Goal: Transaction & Acquisition: Book appointment/travel/reservation

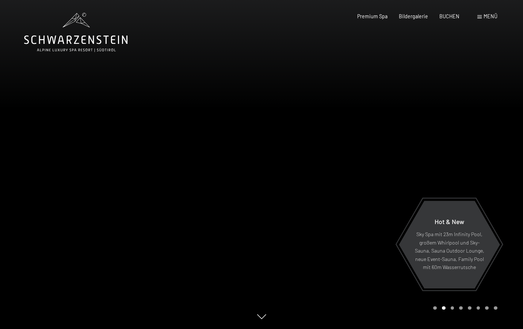
click at [488, 17] on span "Menü" at bounding box center [490, 16] width 14 height 6
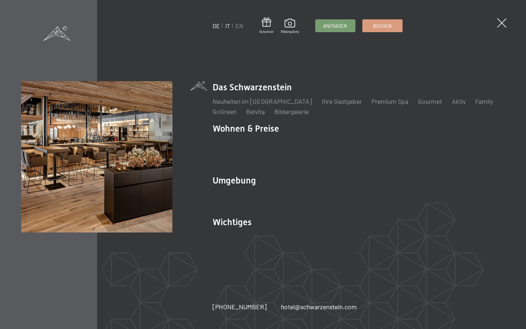
click at [228, 27] on link "IT" at bounding box center [227, 25] width 5 height 7
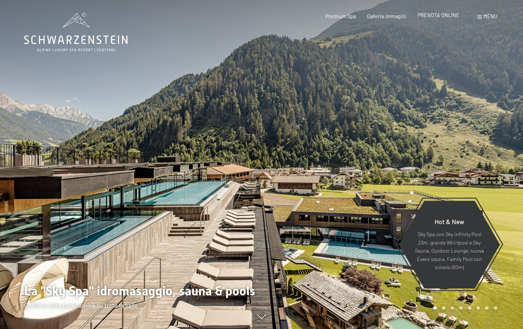
click at [429, 15] on span "PRENOTA ONLINE" at bounding box center [439, 15] width 42 height 6
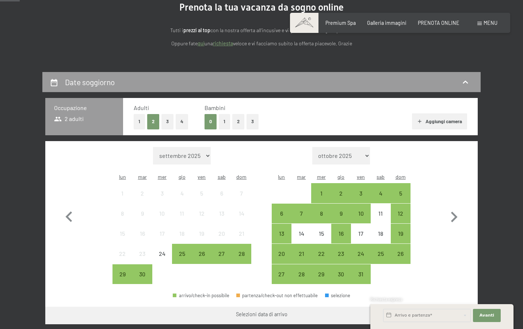
scroll to position [92, 0]
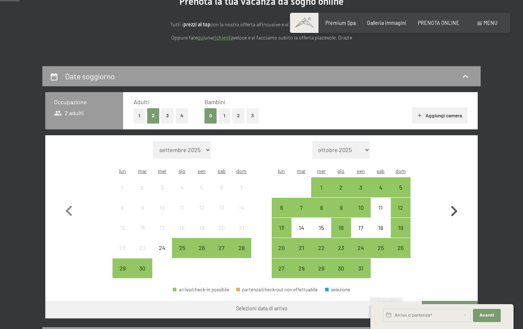
click at [451, 204] on icon "button" at bounding box center [453, 210] width 21 height 21
select select "2025-10-01"
select select "2025-11-01"
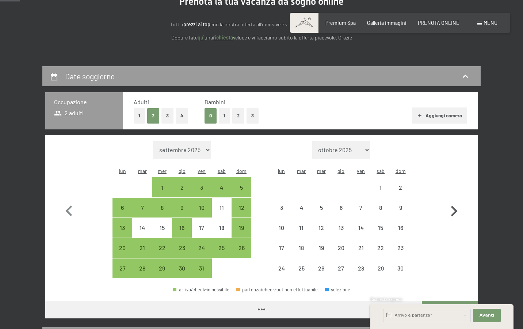
click at [451, 204] on icon "button" at bounding box center [453, 210] width 21 height 21
select select "2025-11-01"
select select "2025-12-01"
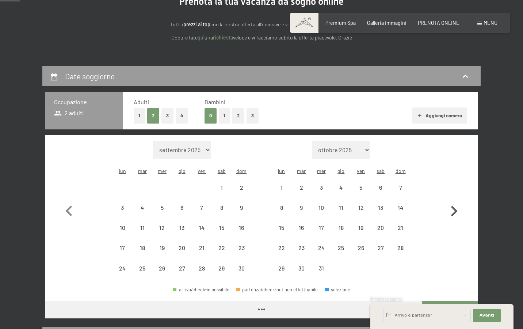
select select "2025-11-01"
select select "2025-12-01"
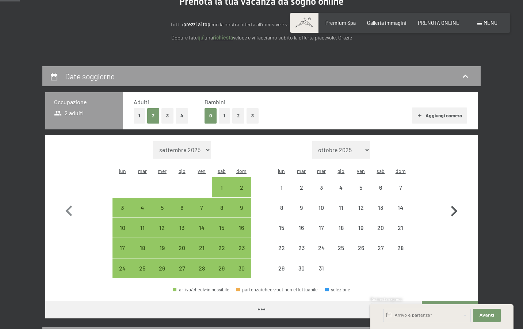
select select "2025-11-01"
select select "2025-12-01"
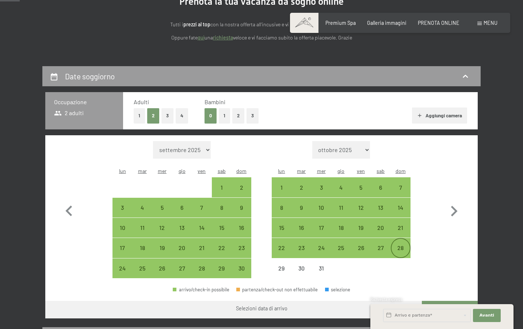
click at [399, 245] on div "28" at bounding box center [400, 254] width 18 height 18
select select "2025-11-01"
select select "2025-12-01"
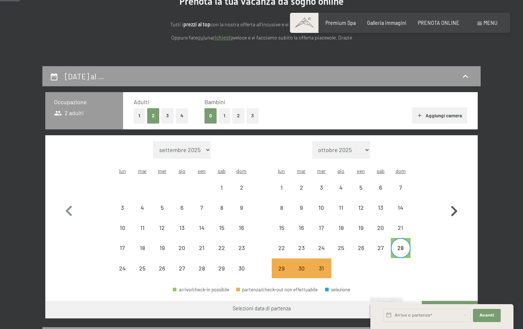
click at [459, 203] on icon "button" at bounding box center [453, 210] width 21 height 21
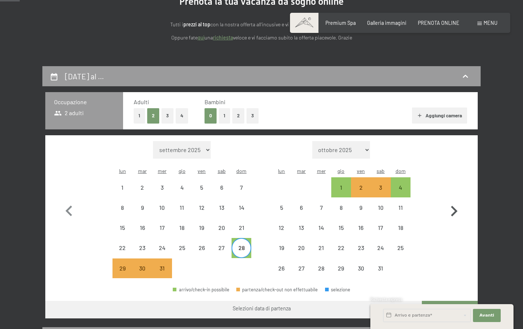
select select "2025-12-01"
select select "2026-01-01"
select select "2025-12-01"
select select "2026-01-01"
click at [345, 184] on div "1" at bounding box center [341, 193] width 18 height 18
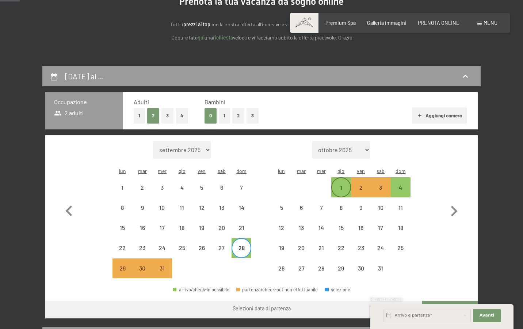
select select "2025-12-01"
select select "2026-01-01"
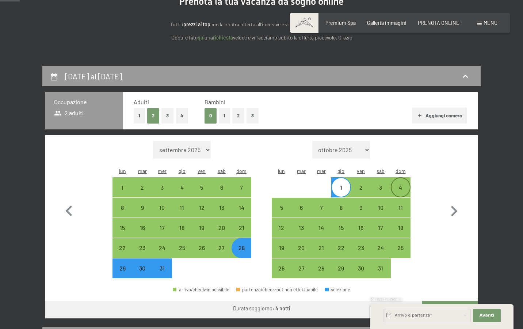
click at [399, 184] on div "4" at bounding box center [400, 193] width 18 height 18
select select "2025-12-01"
select select "2026-01-01"
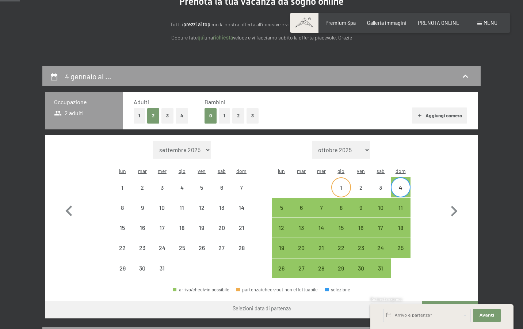
click at [337, 184] on div "1" at bounding box center [341, 193] width 18 height 18
select select "2025-12-01"
select select "2026-01-01"
click at [415, 314] on input "text" at bounding box center [427, 315] width 88 height 13
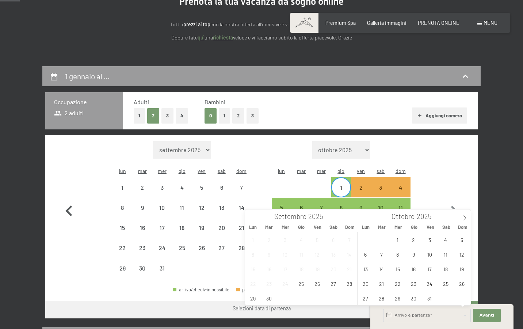
click at [65, 204] on icon "button" at bounding box center [68, 210] width 21 height 21
select select "2025-11-01"
select select "2025-12-01"
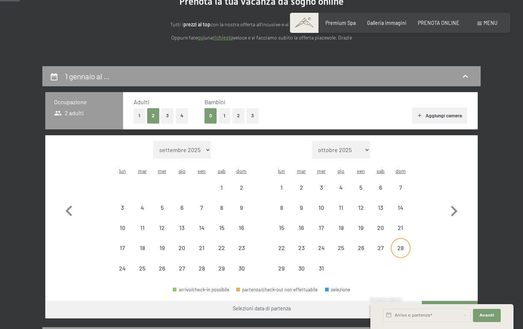
click at [391, 245] on div "28" at bounding box center [400, 254] width 18 height 18
select select "2025-11-01"
select select "2025-12-01"
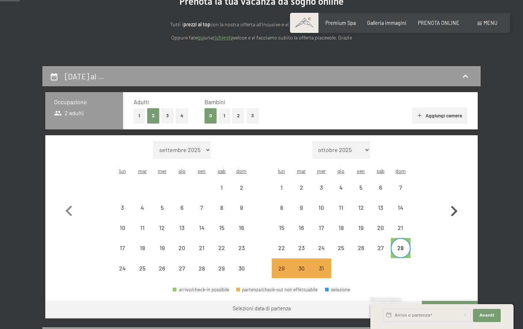
click at [454, 208] on icon "button" at bounding box center [454, 211] width 7 height 11
select select "2025-12-01"
select select "2026-01-01"
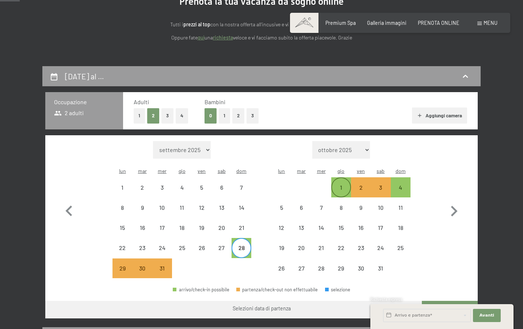
click at [338, 184] on div "1" at bounding box center [341, 193] width 18 height 18
select select "2025-12-01"
select select "2026-01-01"
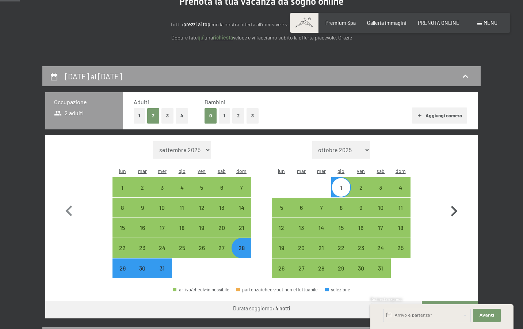
click at [444, 267] on button "button" at bounding box center [453, 209] width 21 height 137
select select "2026-01-01"
select select "2026-02-01"
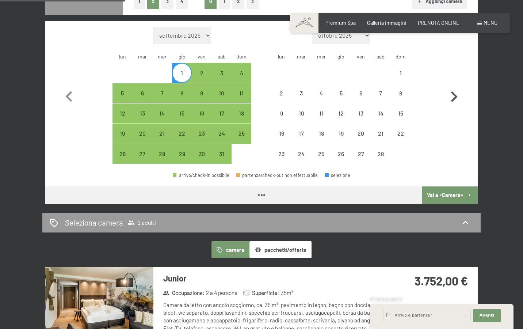
scroll to position [212, 0]
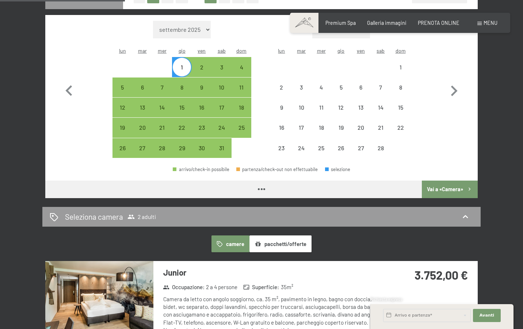
select select "2026-01-01"
select select "2026-02-01"
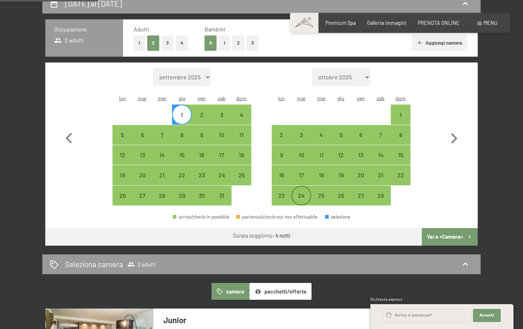
scroll to position [165, 0]
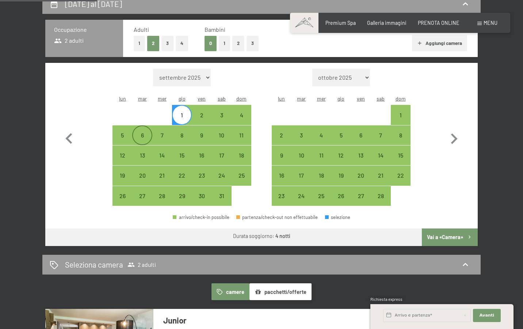
click at [138, 132] on div "6" at bounding box center [142, 141] width 18 height 18
select select "2026-01-01"
select select "2026-02-01"
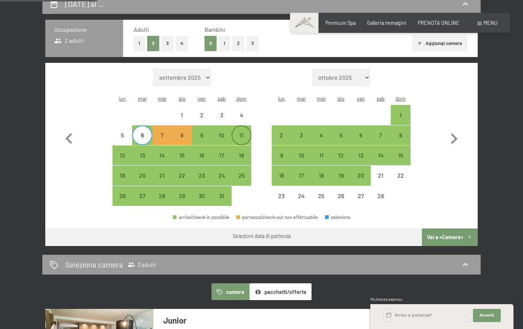
click at [246, 132] on div "11" at bounding box center [241, 141] width 18 height 18
select select "2026-01-01"
select select "2026-02-01"
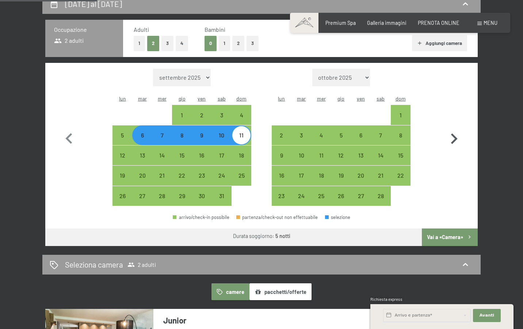
click at [445, 160] on button "button" at bounding box center [453, 137] width 21 height 137
select select "2026-02-01"
select select "2026-03-01"
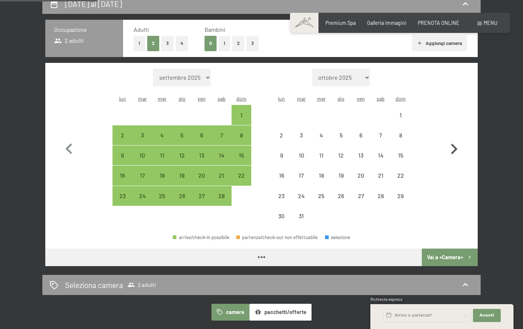
select select "2026-02-01"
select select "2026-03-01"
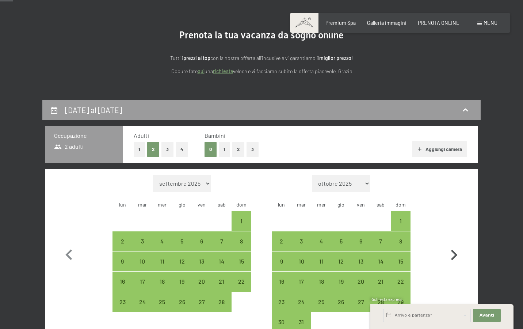
scroll to position [57, 0]
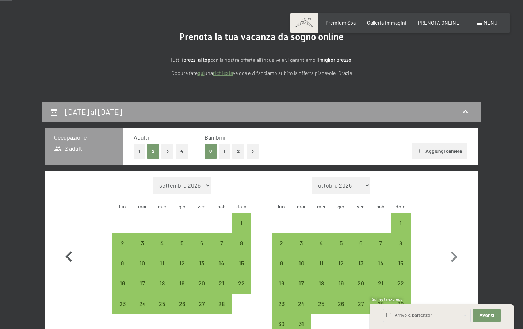
click at [66, 247] on icon "button" at bounding box center [68, 256] width 21 height 21
select select "2026-01-01"
select select "2026-02-01"
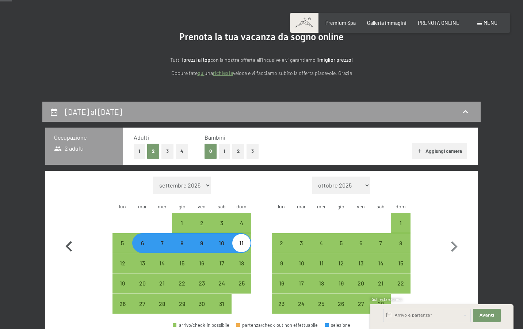
click at [66, 247] on icon "button" at bounding box center [68, 246] width 21 height 21
select select "2025-12-01"
select select "2026-01-01"
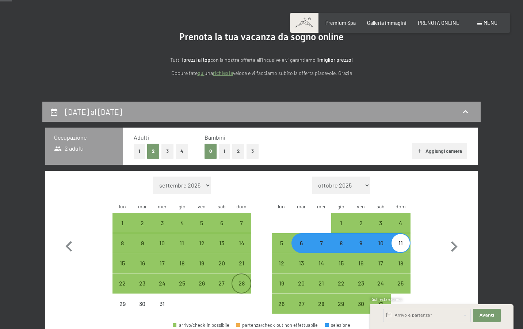
click at [238, 280] on div "28" at bounding box center [241, 289] width 18 height 18
select select "2025-12-01"
select select "2026-01-01"
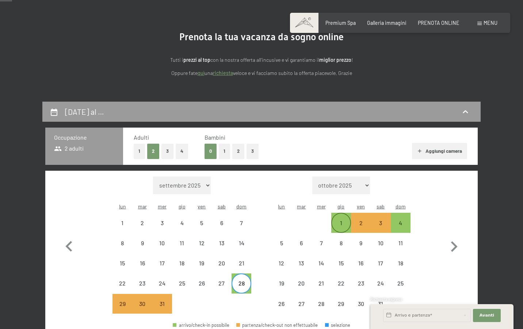
click at [341, 220] on div "1" at bounding box center [341, 229] width 18 height 18
select select "2025-12-01"
select select "2026-01-01"
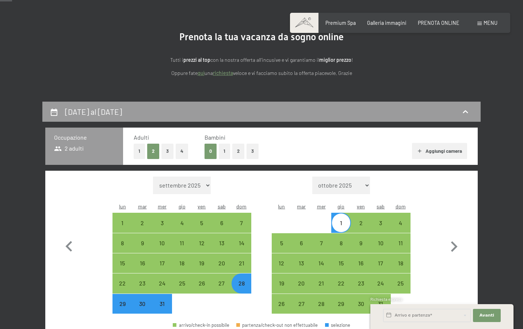
click at [225, 149] on button "1" at bounding box center [224, 150] width 11 height 15
select select "2025-12-01"
select select "2026-01-01"
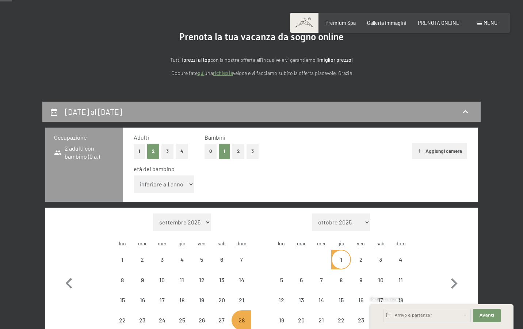
select select "2025-12-01"
select select "2026-01-01"
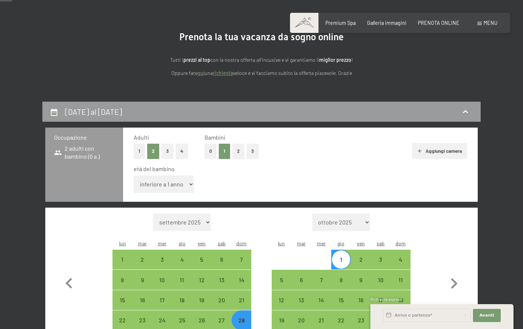
click at [168, 179] on select "inferiore a 1 anno 1 anno 2 anni 3 anni 4 anni 5 anni 6 anni 7 anni 8 anni 9 an…" at bounding box center [164, 184] width 60 height 18
select select "8"
select select "2025-12-01"
select select "2026-01-01"
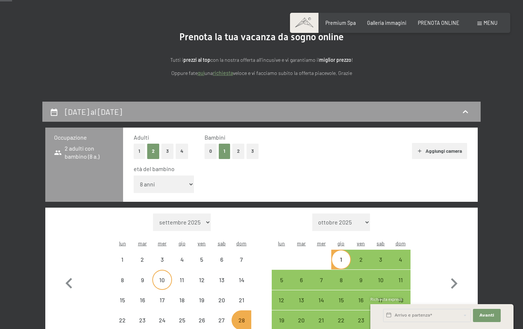
select select "2025-12-01"
select select "2026-01-01"
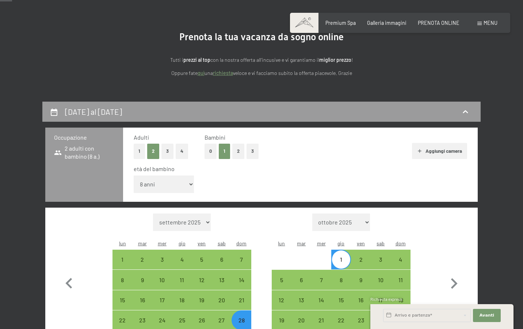
click at [438, 214] on div "Mese/anno settembre 2025 ottobre 2025 novembre 2025 dicembre 2025 gennaio 2026 …" at bounding box center [261, 281] width 406 height 137
select select "2026-12-01"
select select "2027-01-01"
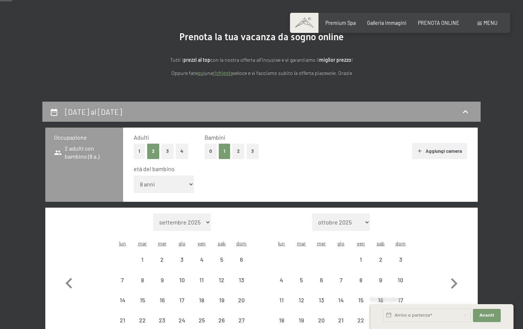
select select "2027-12-01"
select select "2028-01-01"
select select "2028-12-01"
select select "2029-01-01"
select select "2028-12-01"
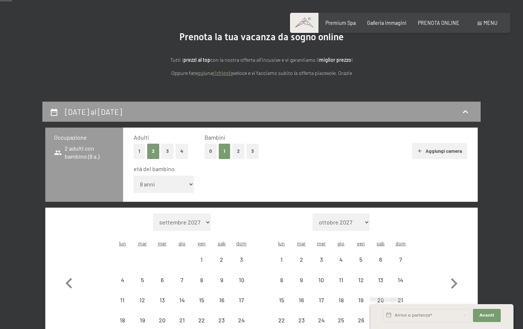
select select "2029-01-01"
click at [448, 229] on button "button" at bounding box center [453, 281] width 21 height 137
select select "2027-01-01"
select select "2027-02-01"
select select "2027-01-01"
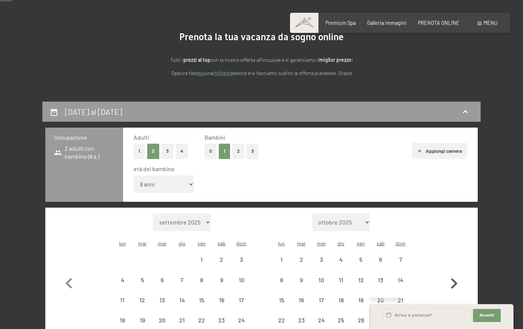
select select "2027-02-01"
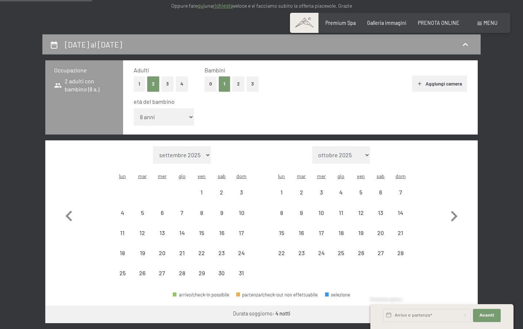
scroll to position [120, 0]
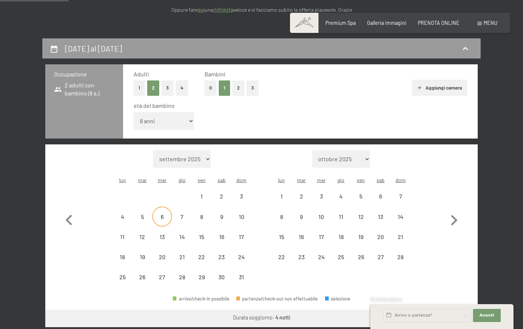
click at [158, 214] on div "6" at bounding box center [162, 223] width 18 height 18
select select "2027-01-01"
select select "2027-02-01"
click at [178, 150] on select "settembre 2025 ottobre 2025 novembre 2025 dicembre 2025 gennaio 2026 febbraio 2…" at bounding box center [182, 159] width 58 height 18
select select "2026-01-01"
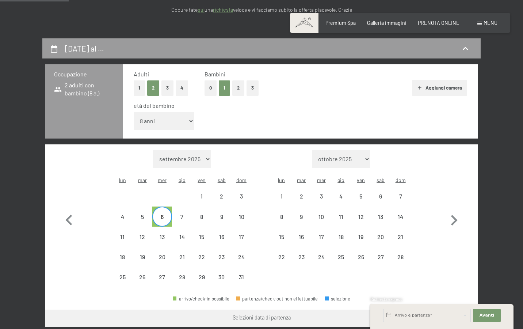
select select "2026-02-01"
select select "2026-01-01"
select select "2026-02-01"
click at [142, 214] on div "6" at bounding box center [142, 223] width 18 height 18
select select "2026-01-01"
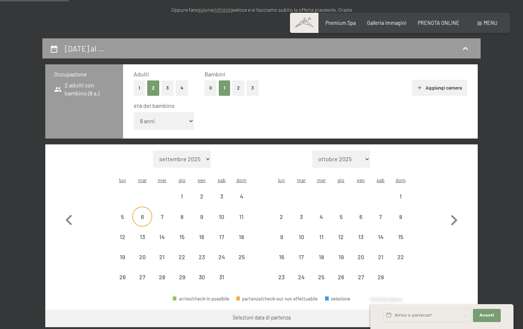
select select "2026-02-01"
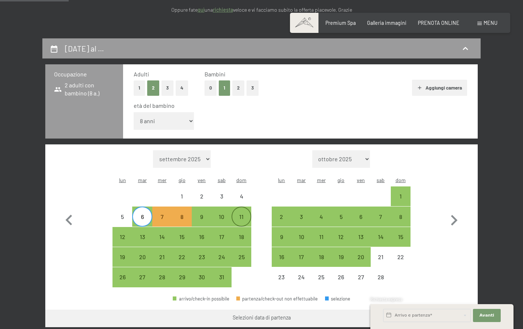
click at [246, 214] on div "11" at bounding box center [241, 223] width 18 height 18
select select "2026-01-01"
select select "2026-02-01"
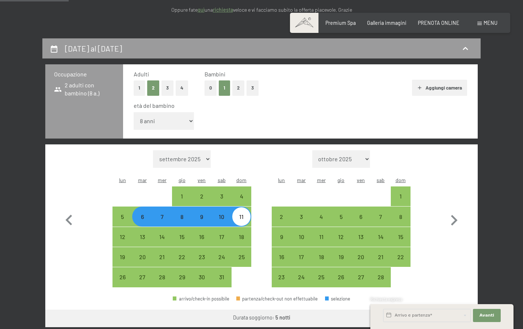
click at [438, 236] on div "Mese/anno settembre 2025 ottobre 2025 novembre 2025 dicembre 2025 gennaio 2026 …" at bounding box center [261, 218] width 406 height 137
select select "2027-01-01"
select select "2027-02-01"
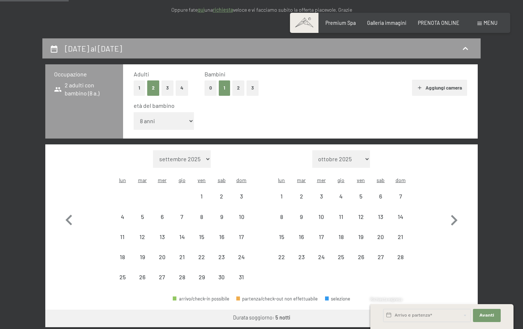
select select "2028-01-01"
select select "2028-02-01"
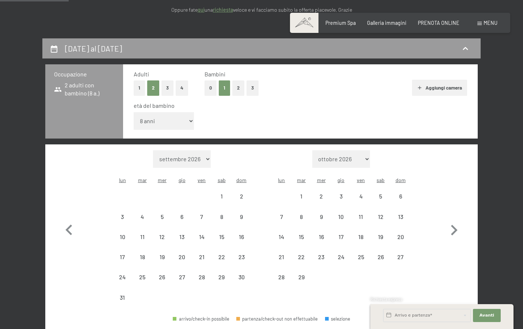
select select "2028-01-01"
select select "2028-02-01"
select select "2027-01-01"
select select "2027-02-01"
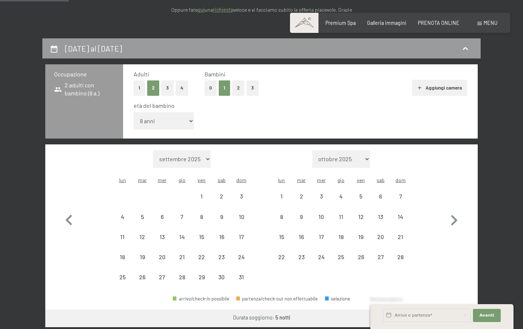
select select "2026-01-01"
select select "2026-02-01"
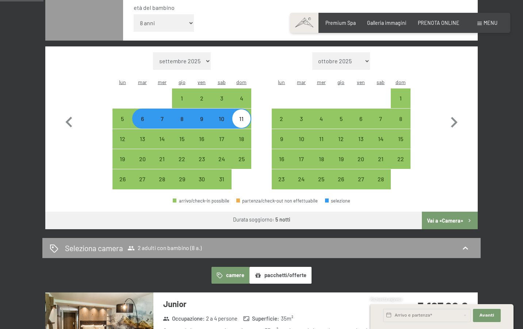
scroll to position [217, 0]
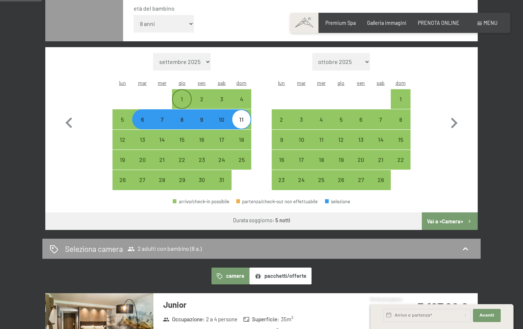
click at [183, 96] on div "1" at bounding box center [182, 105] width 18 height 18
select select "2026-01-01"
select select "2026-02-01"
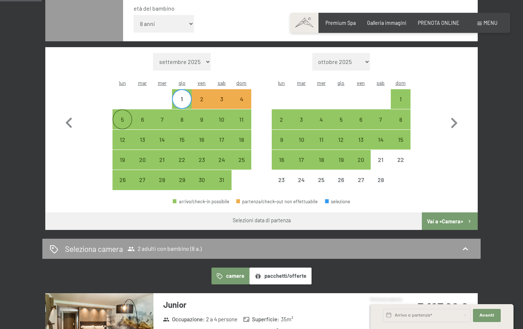
click at [124, 116] on div "5" at bounding box center [122, 125] width 18 height 18
select select "2026-01-01"
select select "2026-02-01"
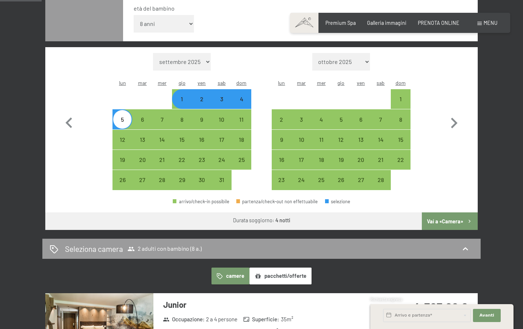
click at [207, 96] on div "2" at bounding box center [201, 105] width 18 height 18
select select "2026-01-01"
select select "2026-02-01"
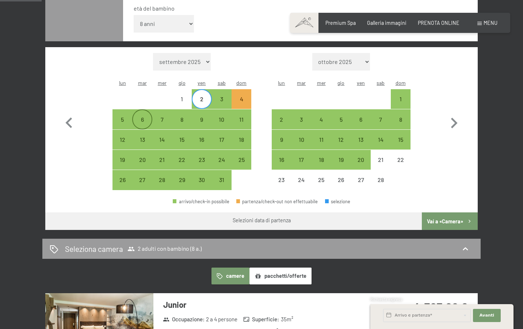
click at [146, 116] on div "6" at bounding box center [142, 125] width 18 height 18
select select "2026-01-01"
select select "2026-02-01"
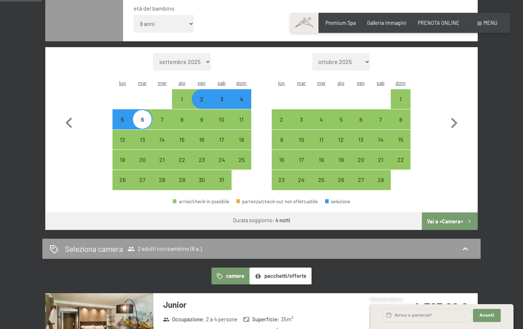
click at [223, 96] on div "3" at bounding box center [221, 105] width 18 height 18
select select "2026-01-01"
select select "2026-02-01"
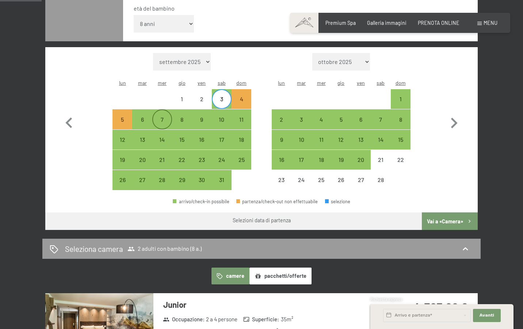
click at [162, 116] on div "7" at bounding box center [162, 125] width 18 height 18
select select "2026-01-01"
select select "2026-02-01"
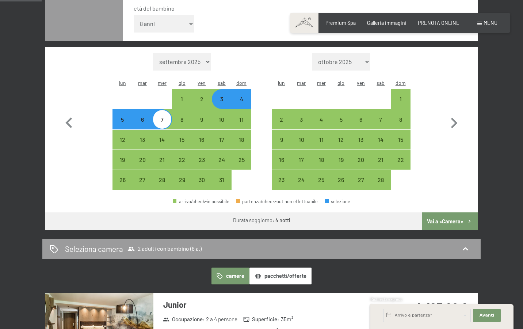
click at [243, 96] on div "4" at bounding box center [241, 105] width 18 height 18
select select "2026-01-01"
select select "2026-02-01"
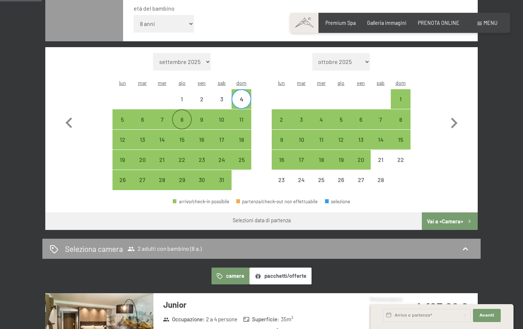
click at [180, 116] on div "8" at bounding box center [182, 125] width 18 height 18
select select "2026-01-01"
select select "2026-02-01"
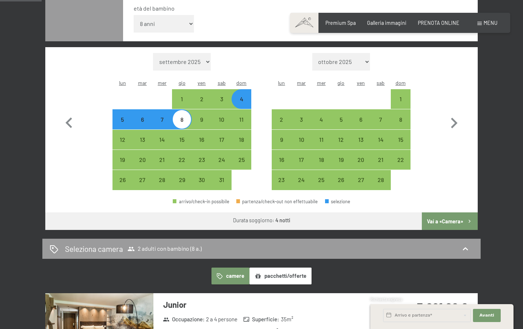
click at [122, 116] on div "5" at bounding box center [122, 125] width 18 height 18
select select "2026-01-01"
select select "2026-02-01"
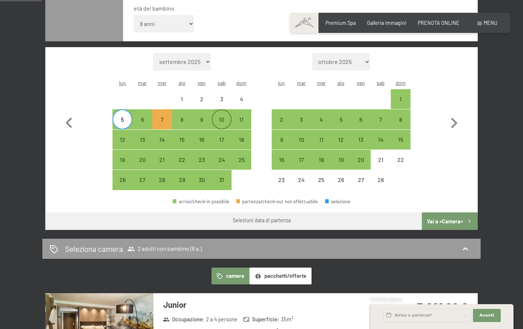
click at [226, 116] on div "10" at bounding box center [221, 125] width 18 height 18
select select "2026-01-01"
select select "2026-02-01"
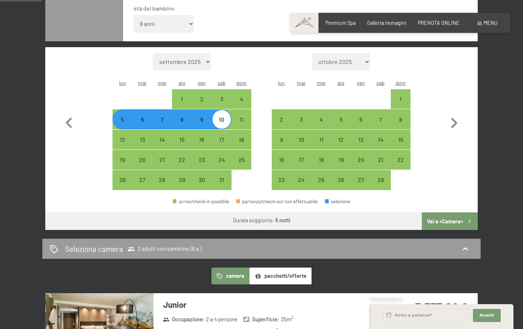
click at [147, 116] on div "6" at bounding box center [142, 125] width 18 height 18
select select "2026-01-01"
select select "2026-02-01"
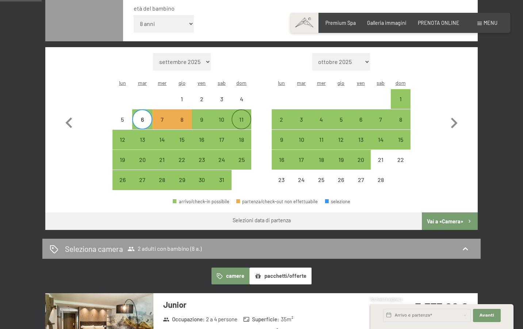
click at [245, 116] on div "11" at bounding box center [241, 125] width 18 height 18
select select "2026-01-01"
select select "2026-02-01"
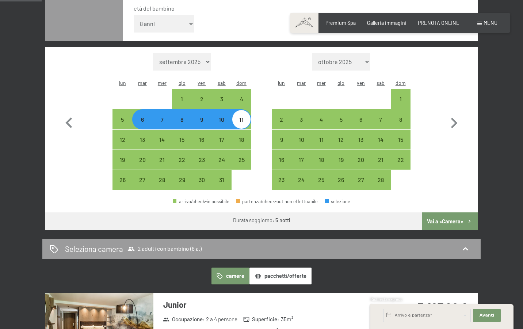
click at [164, 116] on div "7" at bounding box center [162, 125] width 18 height 18
select select "2026-01-01"
select select "2026-02-01"
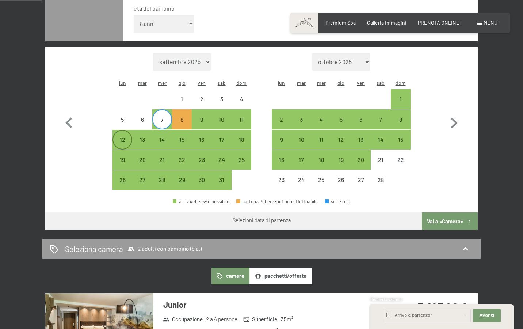
click at [124, 137] on div "12" at bounding box center [122, 146] width 18 height 18
select select "2026-01-01"
select select "2026-02-01"
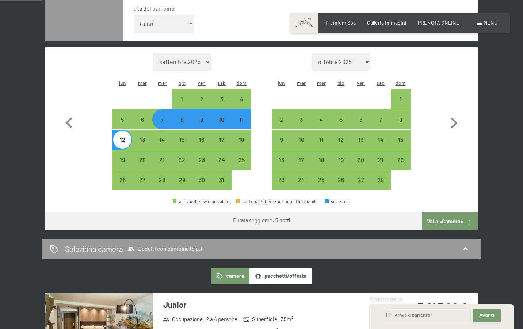
click at [436, 86] on div "Mese/anno settembre 2025 ottobre 2025 novembre 2025 dicembre 2025 gennaio 2026 …" at bounding box center [261, 121] width 406 height 137
select select "2027-01-01"
select select "2027-02-01"
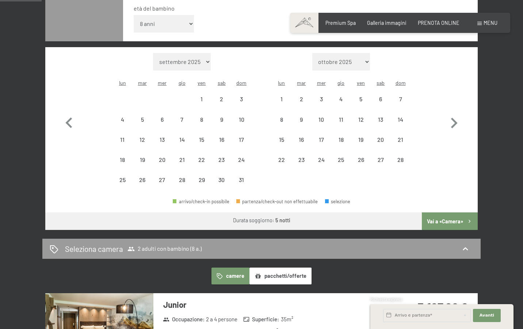
select select "2028-01-01"
select select "2028-02-01"
